Goal: Task Accomplishment & Management: Manage account settings

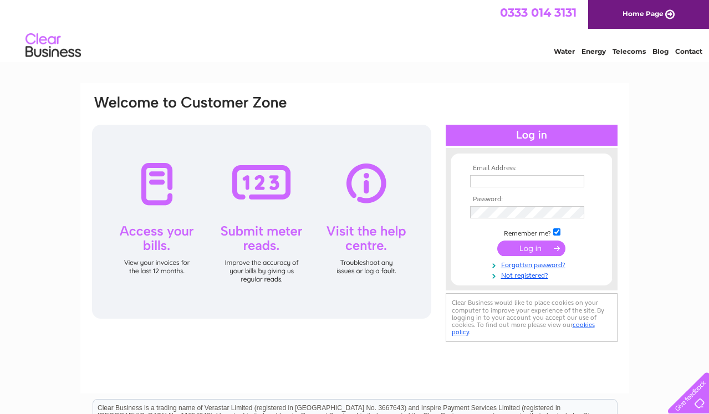
type input "steph@cactusmechanical.co.uk"
click at [540, 253] on input "submit" at bounding box center [531, 249] width 68 height 16
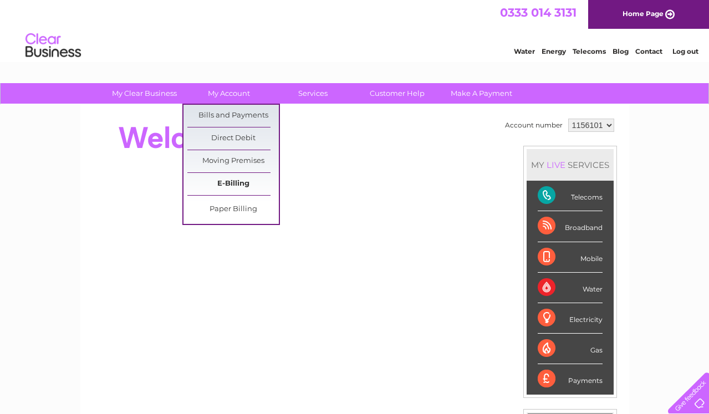
click at [226, 185] on link "E-Billing" at bounding box center [233, 184] width 92 height 22
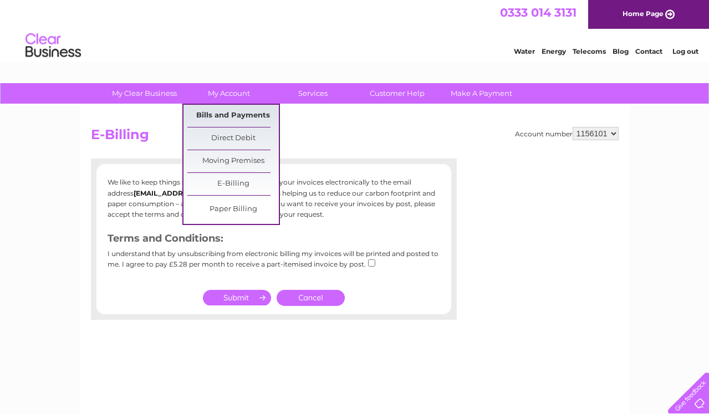
click at [227, 114] on link "Bills and Payments" at bounding box center [233, 116] width 92 height 22
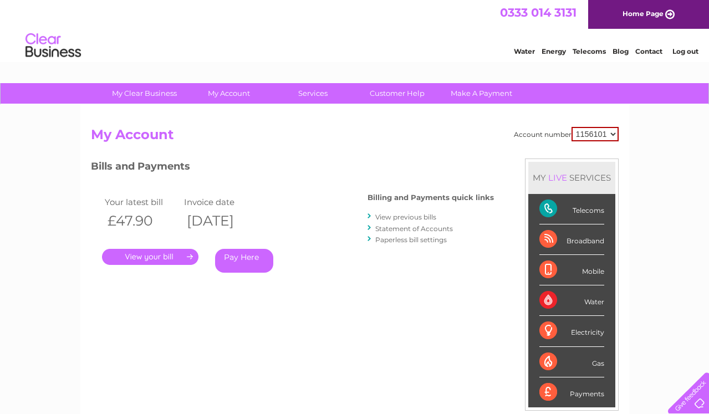
click at [148, 256] on link "." at bounding box center [150, 257] width 97 height 16
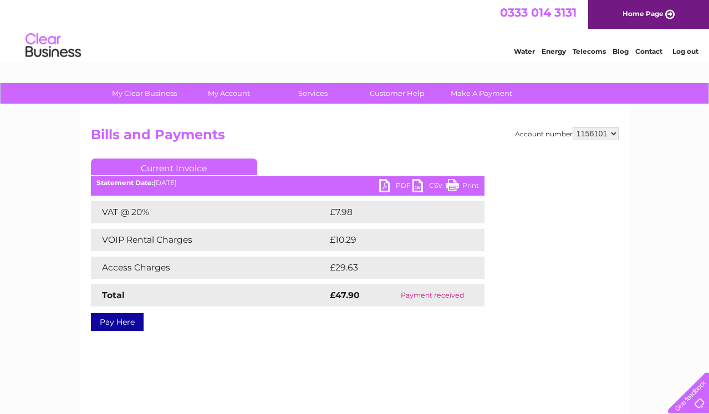
click at [382, 187] on link "PDF" at bounding box center [395, 187] width 33 height 16
